Goal: Task Accomplishment & Management: Use online tool/utility

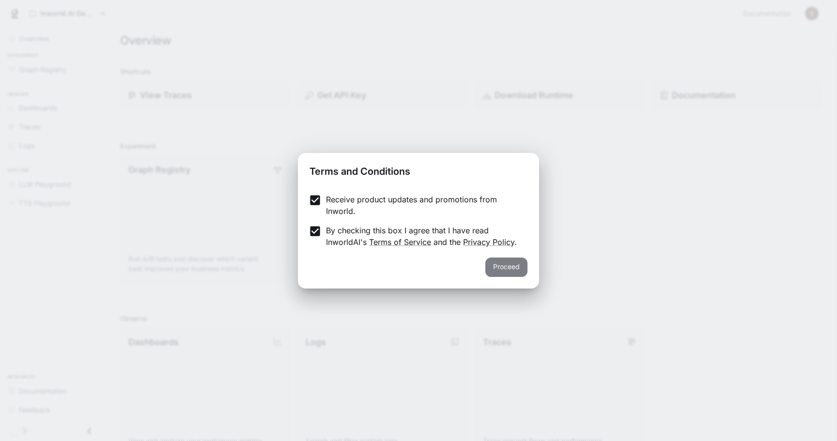
click at [514, 270] on button "Proceed" at bounding box center [506, 267] width 42 height 19
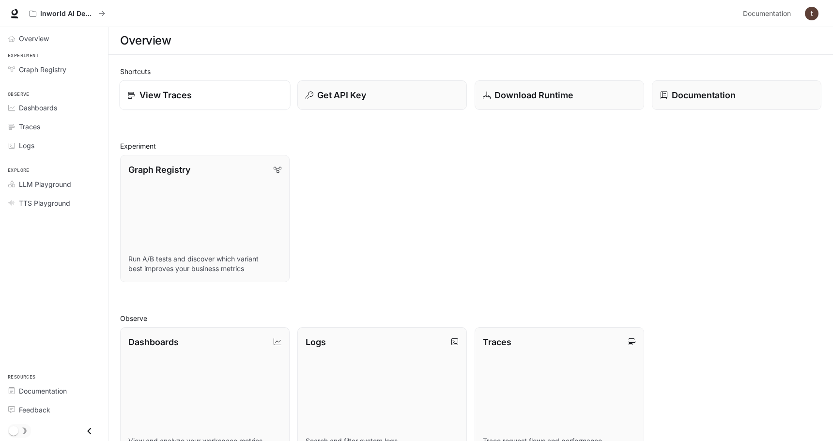
click at [261, 99] on div "View Traces" at bounding box center [204, 95] width 154 height 13
click at [239, 200] on link "Graph Registry Run A/B tests and discover which variant best improves your busi…" at bounding box center [204, 218] width 171 height 128
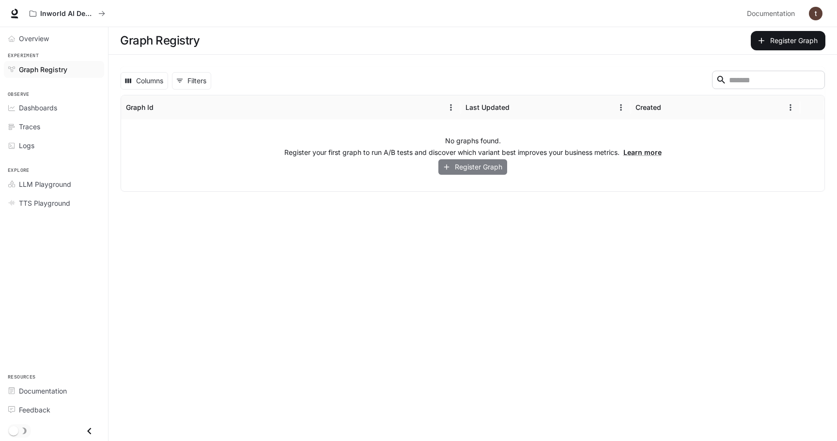
click at [458, 168] on button "Register Graph" at bounding box center [472, 167] width 69 height 16
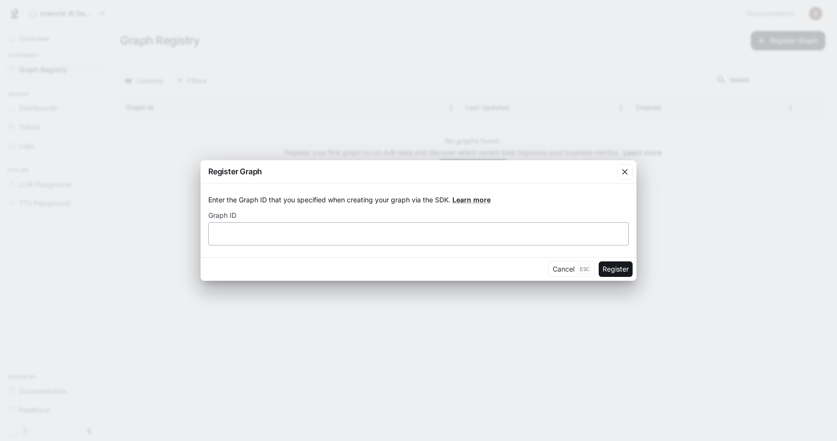
click at [435, 228] on div "​" at bounding box center [418, 233] width 420 height 23
click at [623, 176] on icon "button" at bounding box center [625, 172] width 10 height 10
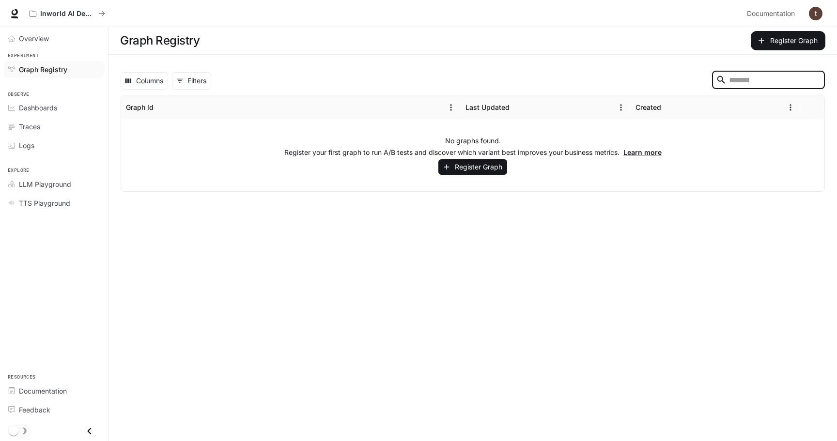
click at [731, 77] on input "Search" at bounding box center [767, 80] width 77 height 11
click at [161, 84] on button "Columns" at bounding box center [144, 80] width 47 height 17
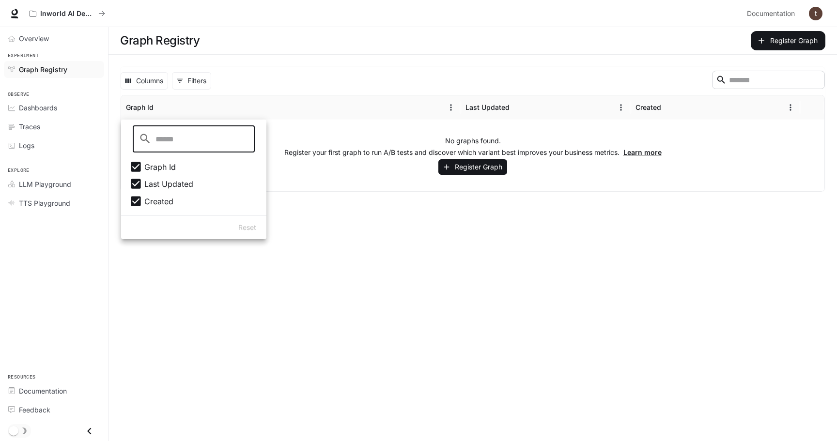
click at [350, 125] on div "No graphs found. Register your first graph to run A/B tests and discover which …" at bounding box center [472, 156] width 703 height 72
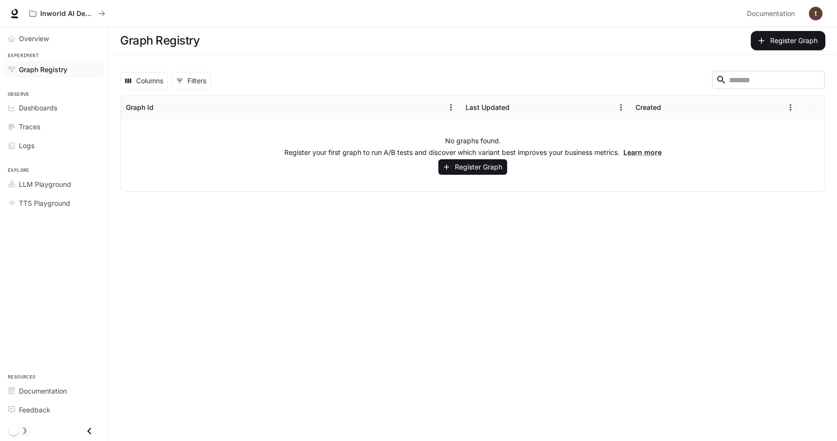
click at [446, 142] on p "No graphs found." at bounding box center [473, 141] width 56 height 10
